Goal: Find specific page/section: Find specific page/section

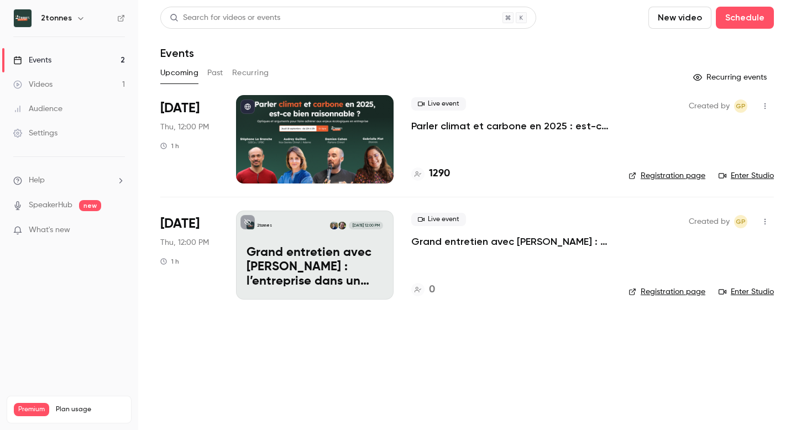
click at [214, 72] on button "Past" at bounding box center [215, 73] width 16 height 18
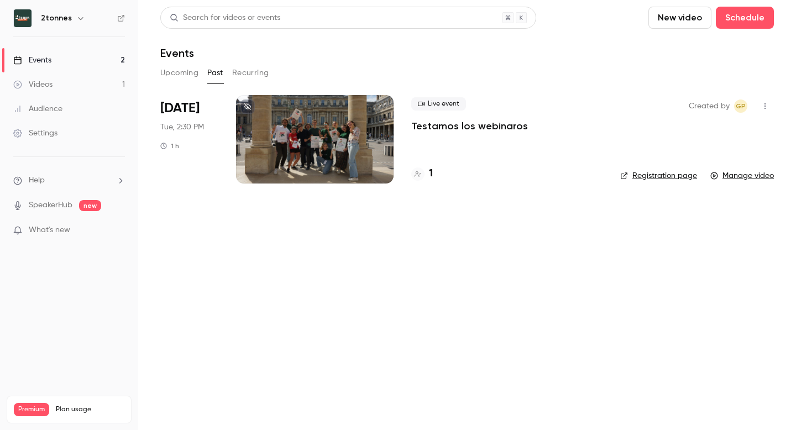
click at [181, 69] on button "Upcoming" at bounding box center [179, 73] width 38 height 18
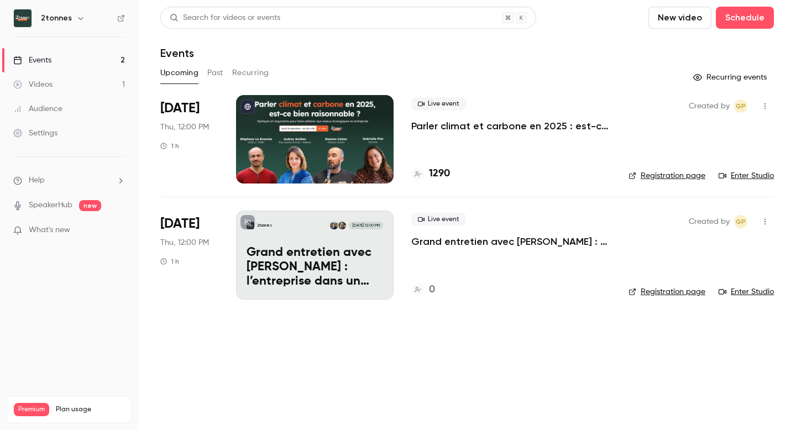
click at [349, 134] on div at bounding box center [314, 139] width 157 height 88
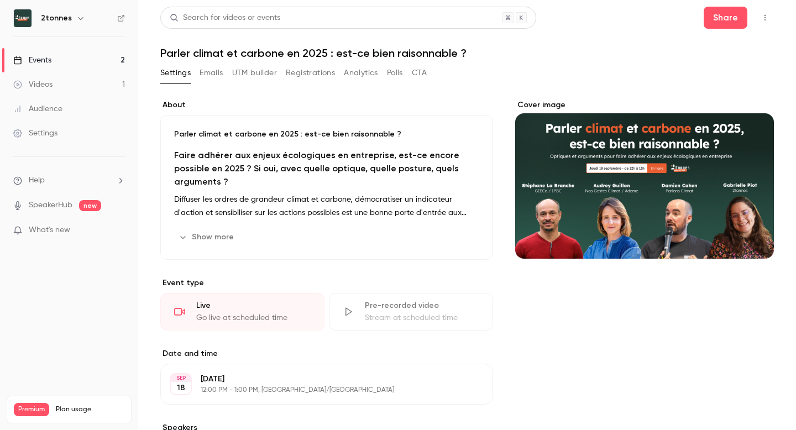
click at [258, 75] on button "UTM builder" at bounding box center [254, 73] width 45 height 18
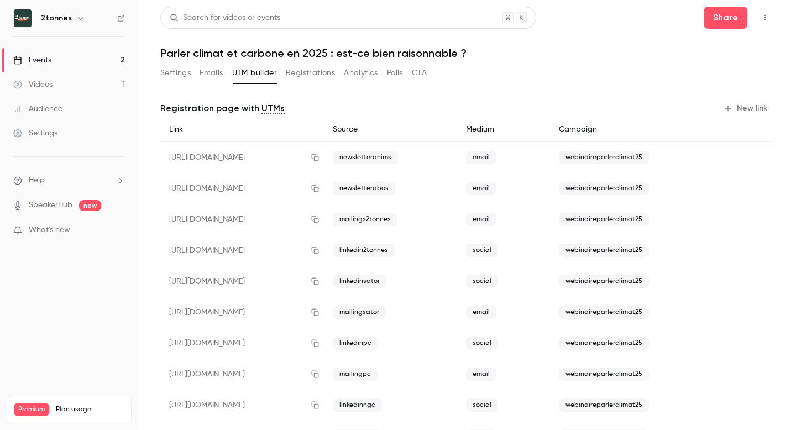
click at [351, 73] on button "Analytics" at bounding box center [361, 73] width 34 height 18
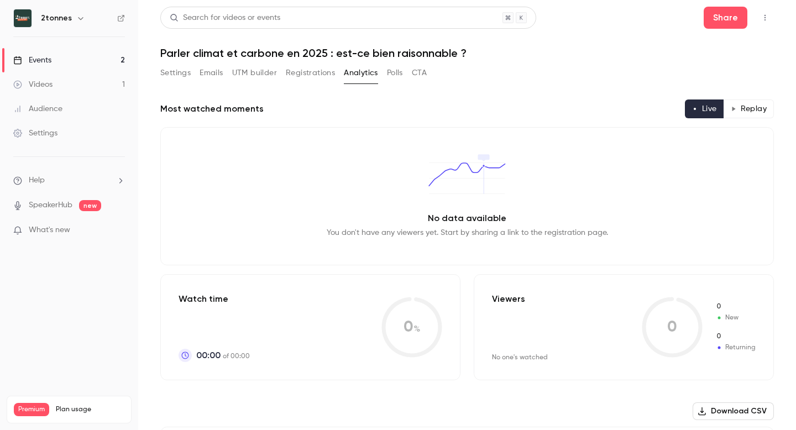
click at [401, 76] on button "Polls" at bounding box center [395, 73] width 16 height 18
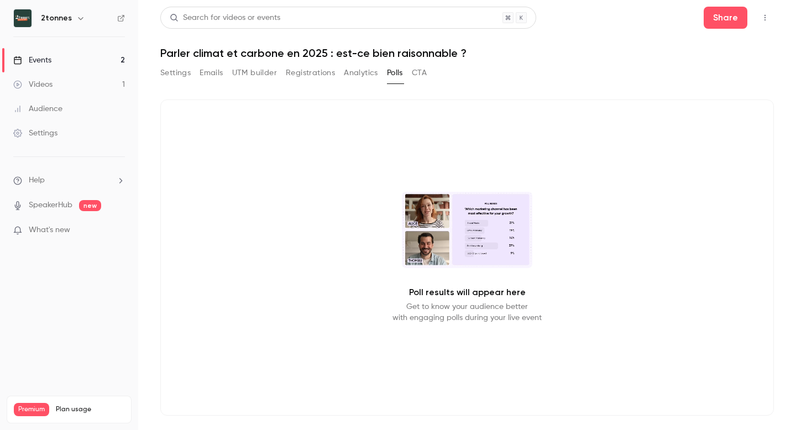
click at [299, 70] on button "Registrations" at bounding box center [310, 73] width 49 height 18
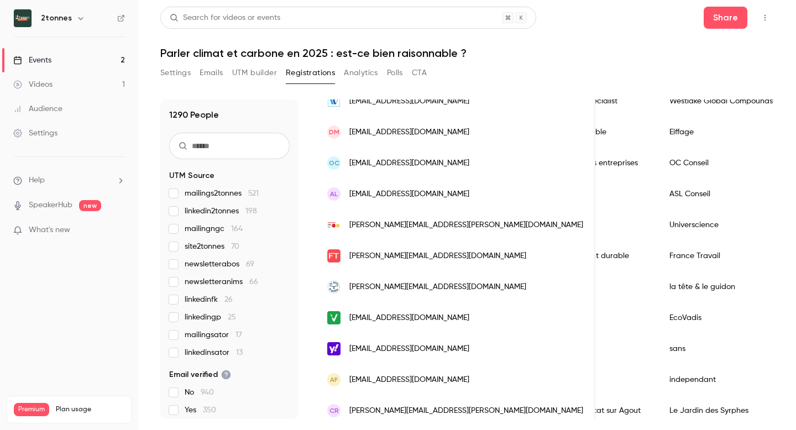
scroll to position [1333, 0]
